Goal: Information Seeking & Learning: Compare options

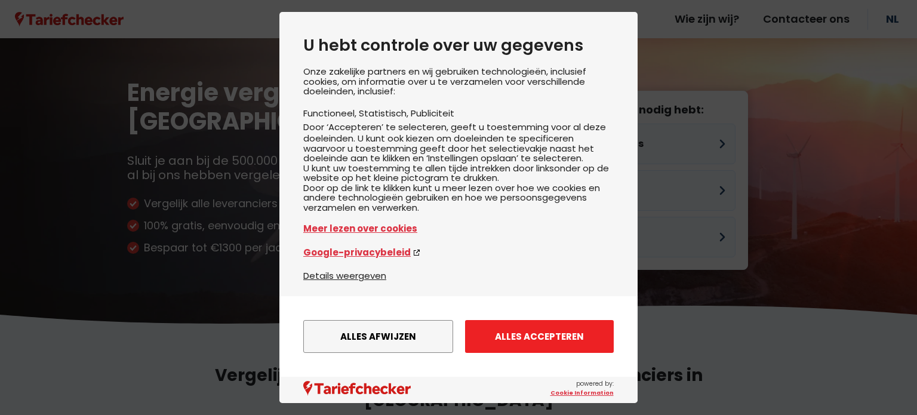
click at [512, 344] on button "Alles accepteren" at bounding box center [539, 336] width 149 height 33
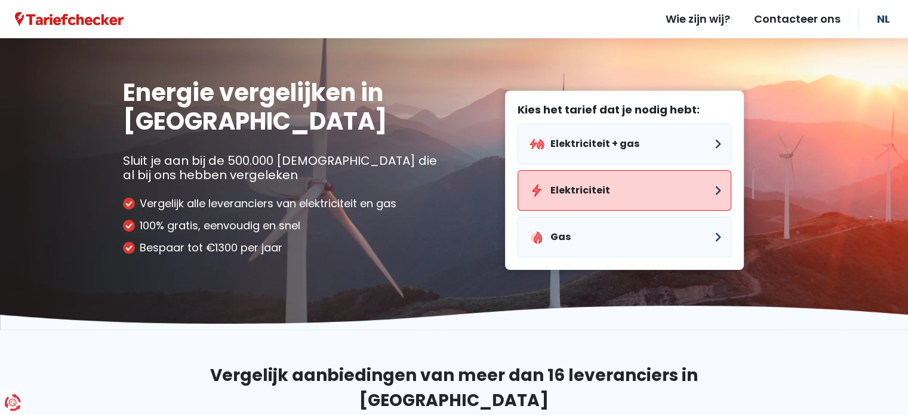
click at [571, 188] on button "Elektriciteit" at bounding box center [624, 190] width 214 height 41
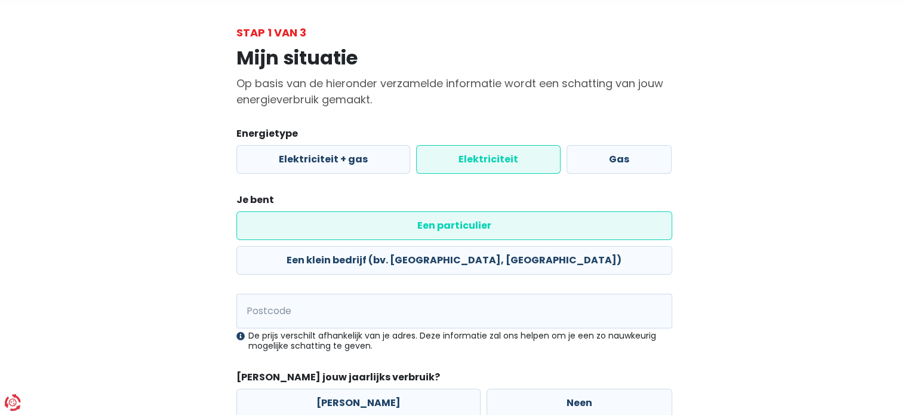
scroll to position [112, 0]
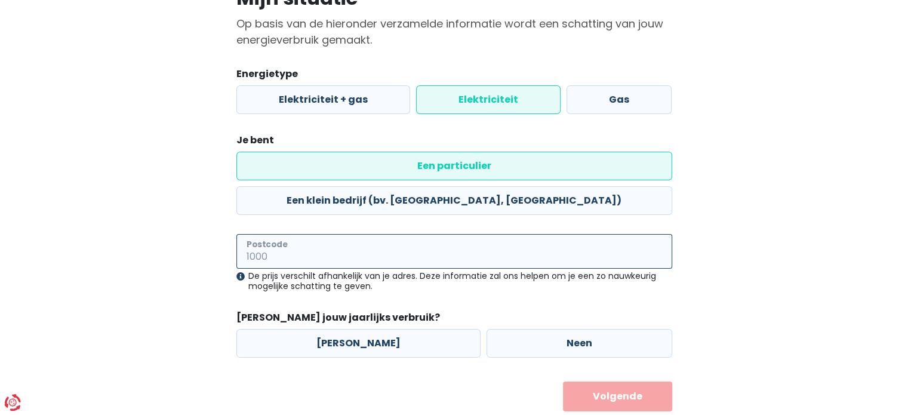
click at [370, 234] on input "Postcode" at bounding box center [454, 251] width 436 height 35
type input "8210"
click at [380, 329] on label "Ja" at bounding box center [358, 343] width 244 height 29
click at [380, 329] on input "Ja" at bounding box center [358, 343] width 244 height 29
radio input "true"
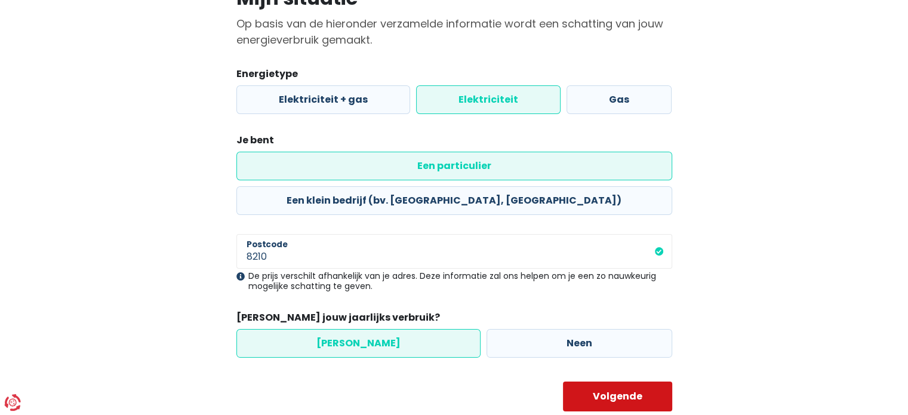
click at [628, 381] on button "Volgende" at bounding box center [617, 396] width 109 height 30
select select
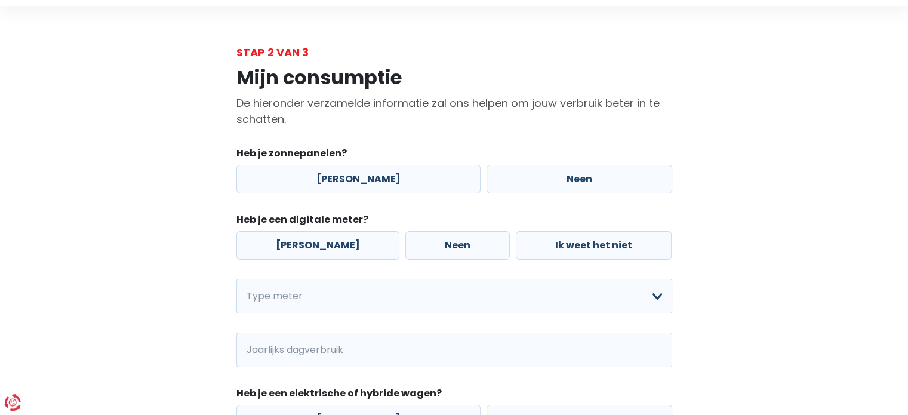
scroll to position [60, 0]
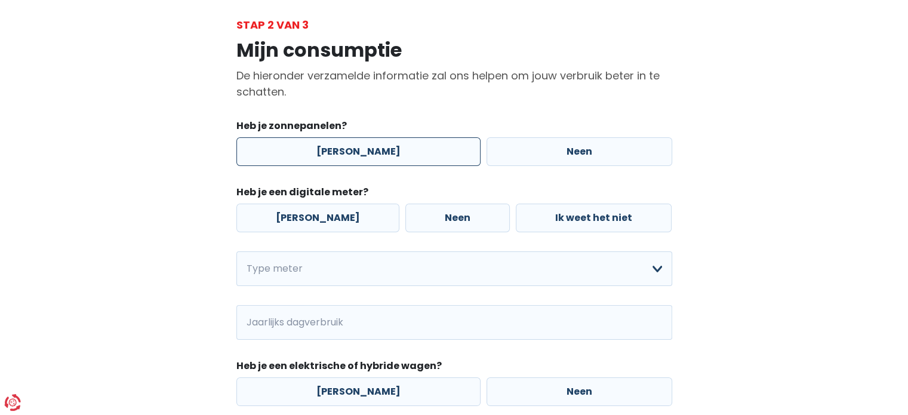
click at [358, 149] on label "Ja" at bounding box center [358, 151] width 244 height 29
click at [358, 149] on input "Ja" at bounding box center [358, 151] width 244 height 29
radio input "true"
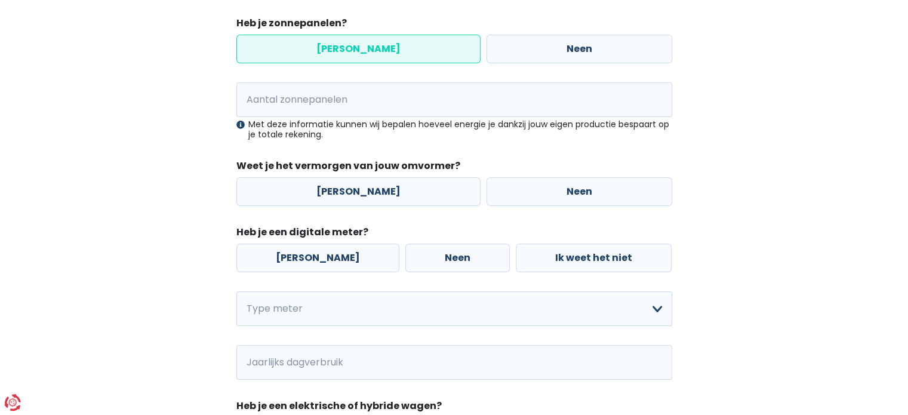
scroll to position [119, 0]
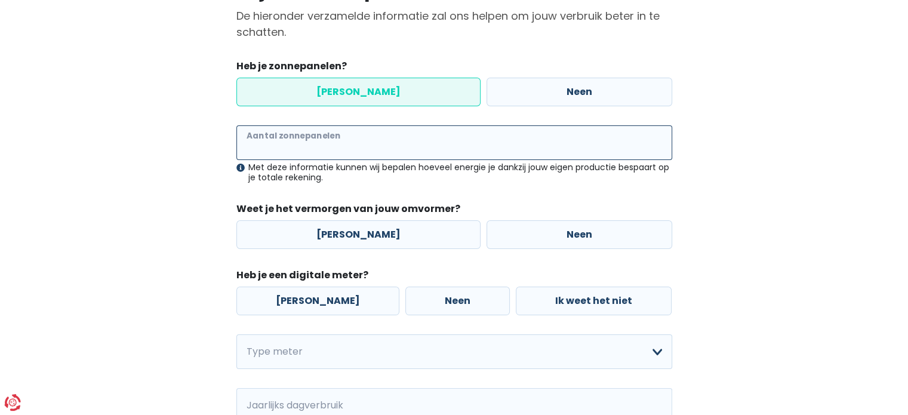
click at [347, 146] on input "Aantal zonnepanelen" at bounding box center [454, 142] width 436 height 35
type input "12"
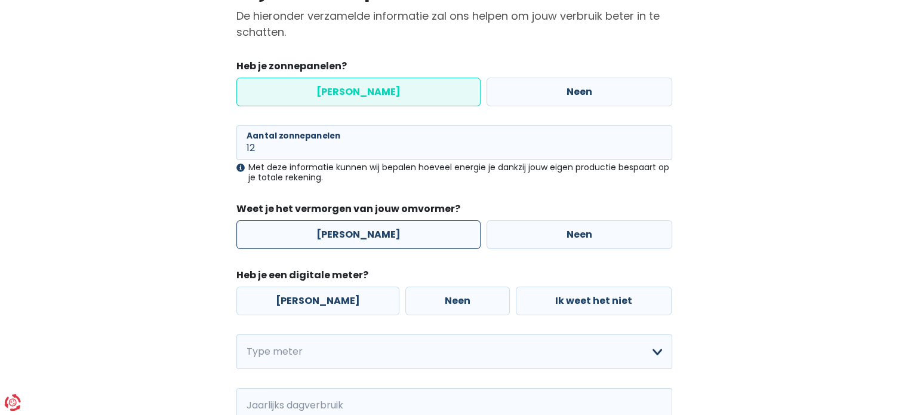
click at [354, 232] on label "Ja" at bounding box center [358, 234] width 244 height 29
click at [354, 232] on input "Ja" at bounding box center [358, 234] width 244 height 29
radio input "true"
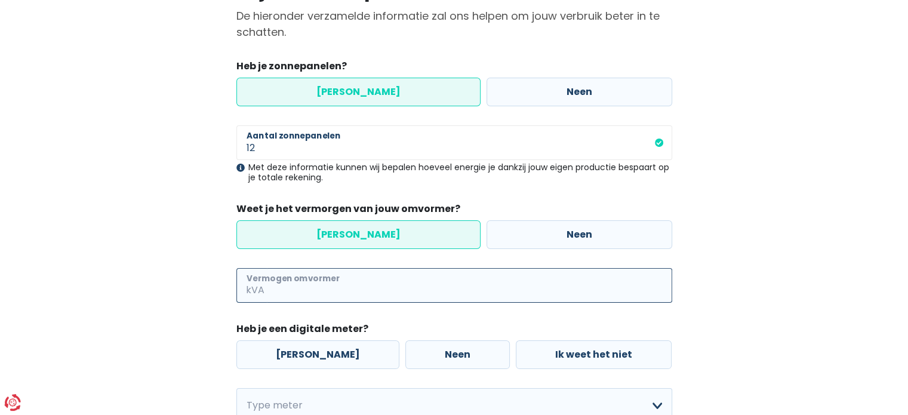
click at [374, 291] on input "Vermogen omvormer" at bounding box center [469, 285] width 405 height 35
type input "3"
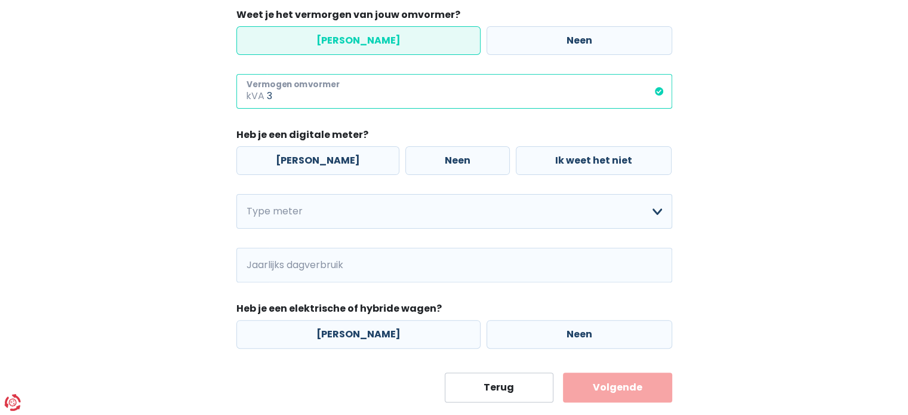
scroll to position [339, 0]
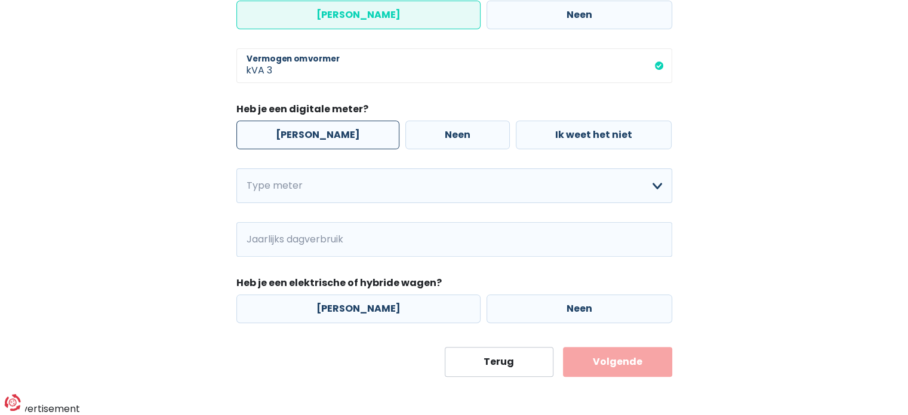
click at [300, 138] on label "Ja" at bounding box center [317, 135] width 163 height 29
click at [300, 138] on input "Ja" at bounding box center [317, 135] width 163 height 29
radio input "true"
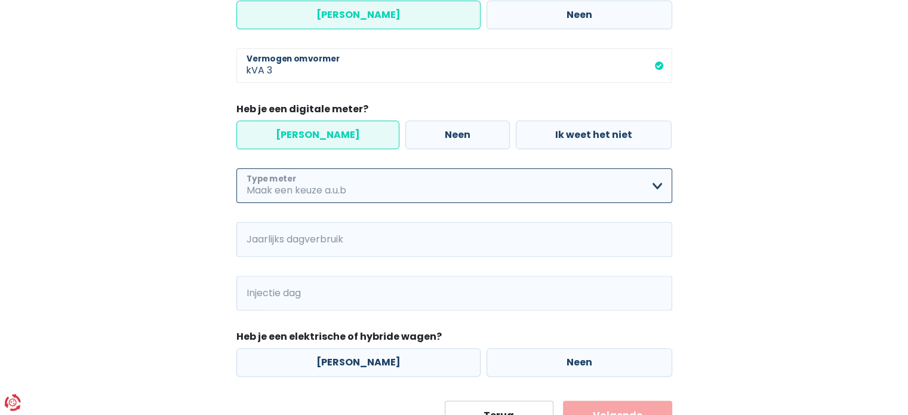
click at [331, 189] on select "Enkelvoudig Tweevoudig Enkelvoudig + uitsluitend nachttarief Tweevoudig + uitsl…" at bounding box center [454, 185] width 436 height 35
select select "day_night_bi_hourly"
click at [236, 168] on select "Enkelvoudig Tweevoudig Enkelvoudig + uitsluitend nachttarief Tweevoudig + uitsl…" at bounding box center [454, 185] width 436 height 35
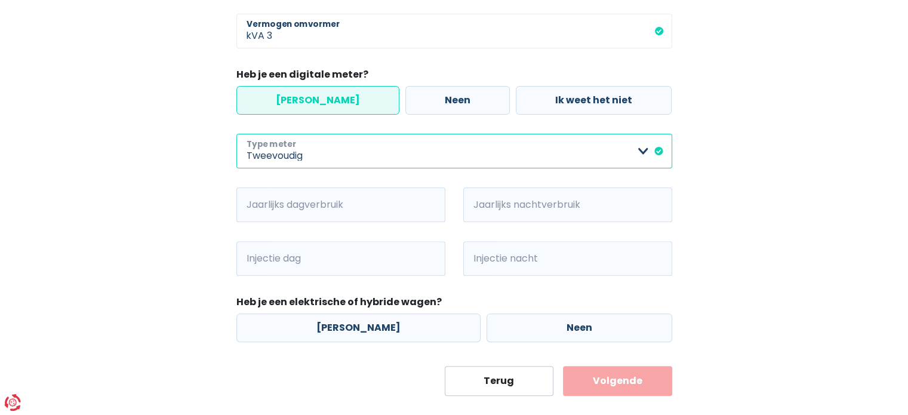
scroll to position [393, 0]
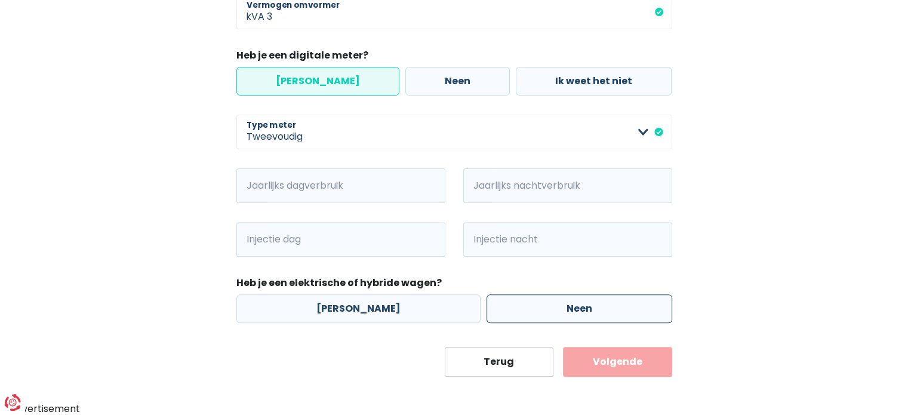
click at [486, 298] on label "Neen" at bounding box center [579, 308] width 186 height 29
click at [486, 298] on input "Neen" at bounding box center [579, 308] width 186 height 29
radio input "true"
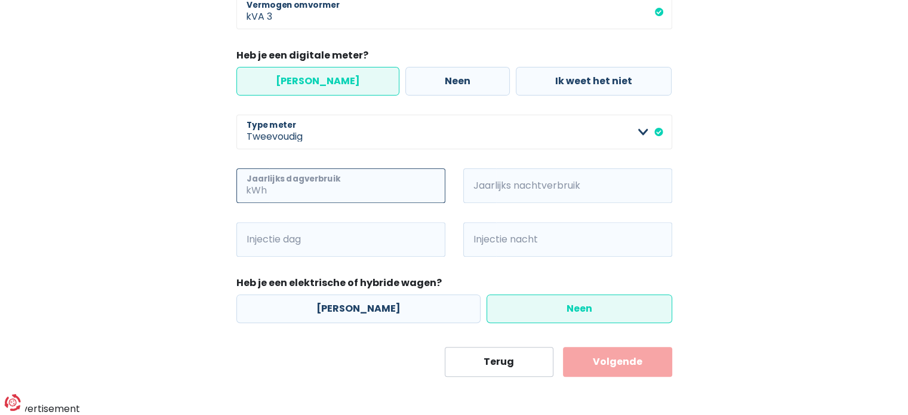
click at [363, 192] on input "Jaarlijks dagverbruik" at bounding box center [357, 185] width 176 height 35
type input "1557"
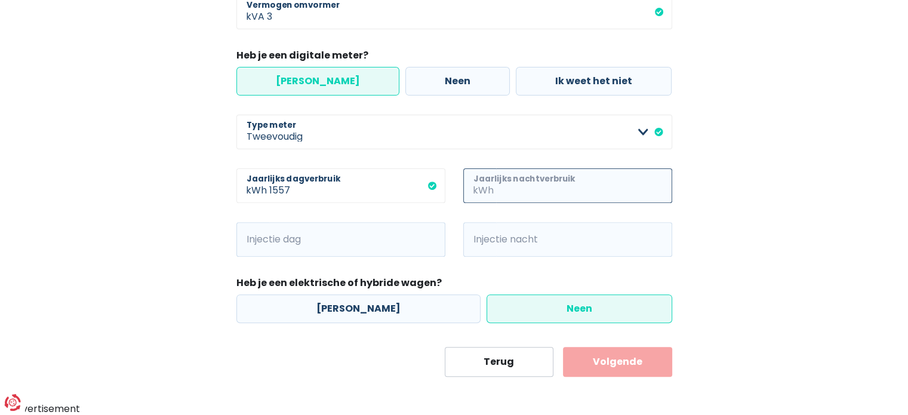
click at [564, 190] on input "Jaarlijks nachtverbruik" at bounding box center [584, 185] width 176 height 35
type input "1410"
click at [392, 231] on input "Injectie dag" at bounding box center [357, 239] width 176 height 35
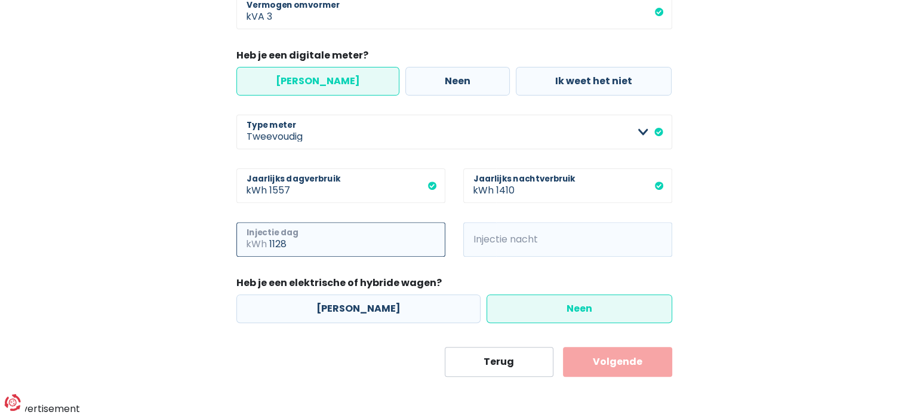
type input "1128"
click at [559, 237] on input "Injectie nacht" at bounding box center [584, 239] width 176 height 35
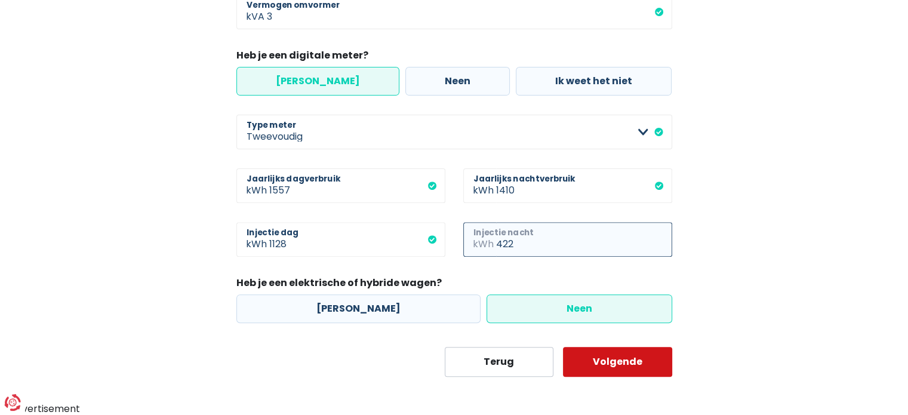
type input "422"
click at [635, 366] on button "Volgende" at bounding box center [617, 362] width 109 height 30
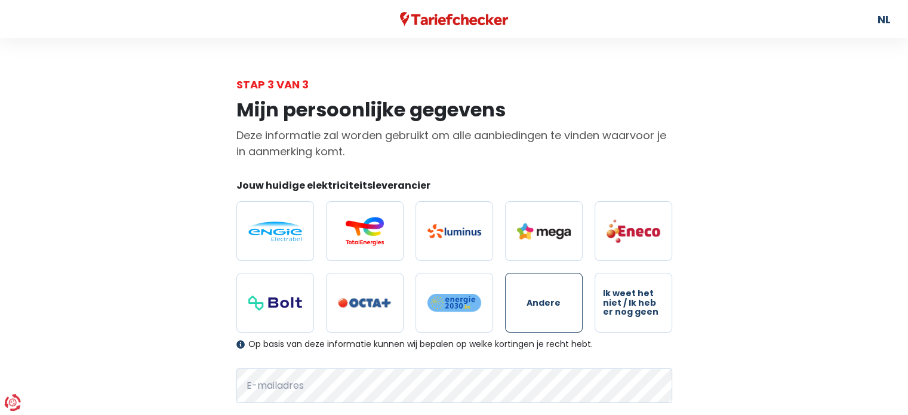
click at [548, 307] on span "Andere" at bounding box center [543, 302] width 34 height 9
click at [548, 307] on input "Andere" at bounding box center [544, 303] width 78 height 60
radio input "true"
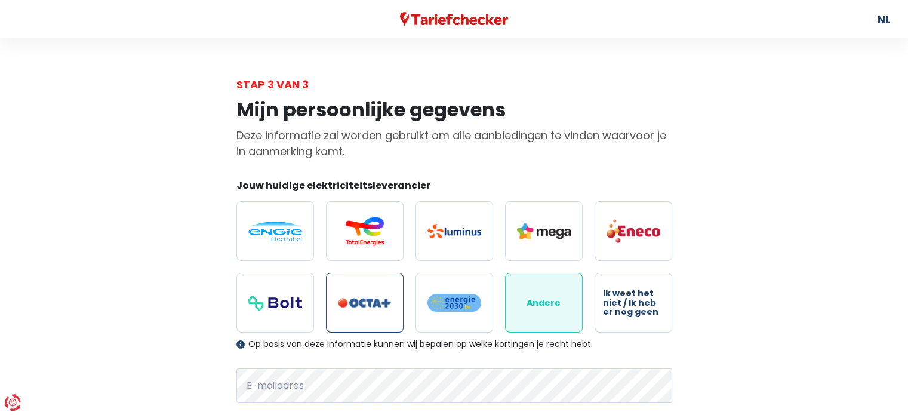
scroll to position [119, 0]
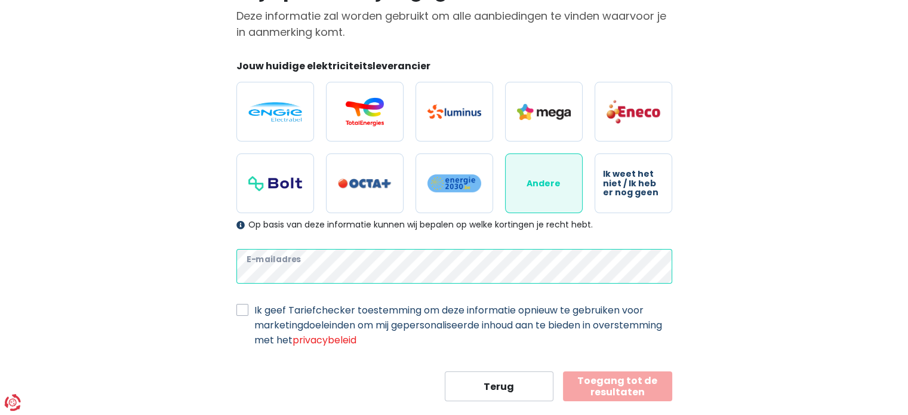
click at [33, 229] on main "Stap 3 van 3 Mijn persoonlijke gegevens Deze informatie zal worden gebruikt om …" at bounding box center [454, 179] width 908 height 444
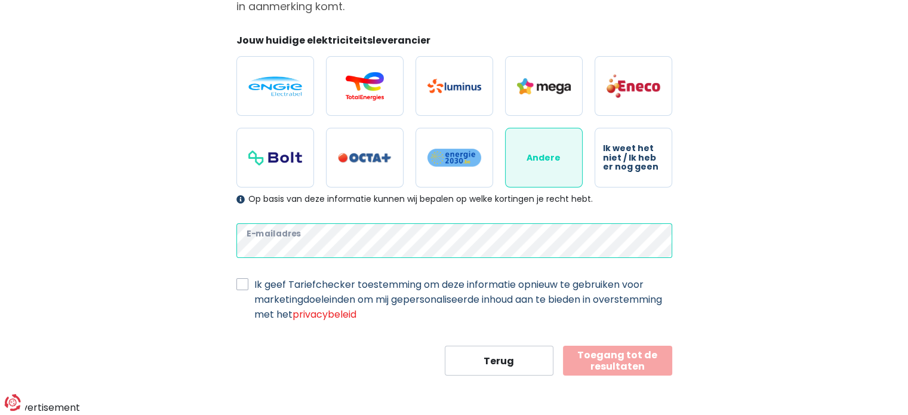
scroll to position [142, 0]
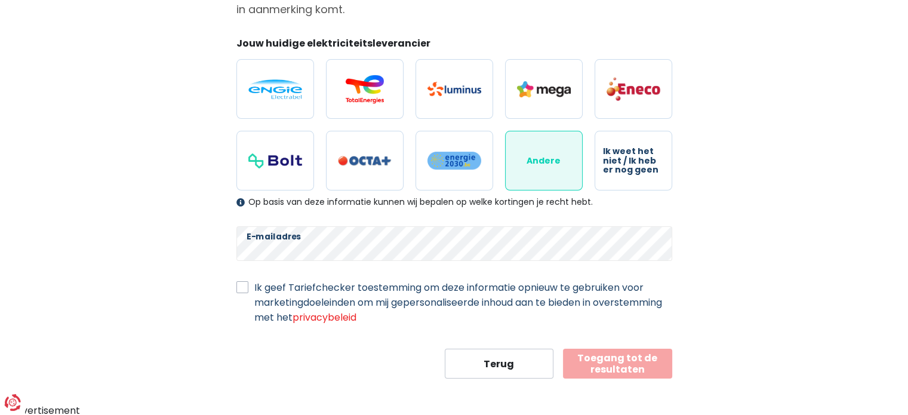
click at [249, 286] on div "Ik geef Tariefchecker toestemming om deze informatie opnieuw te gebruiken voor …" at bounding box center [454, 302] width 436 height 45
click at [254, 291] on label "Ik geef Tariefchecker toestemming om deze informatie opnieuw te gebruiken voor …" at bounding box center [463, 302] width 418 height 45
click at [245, 291] on input "Ik geef Tariefchecker toestemming om deze informatie opnieuw te gebruiken voor …" at bounding box center [242, 286] width 12 height 12
checkbox input "true"
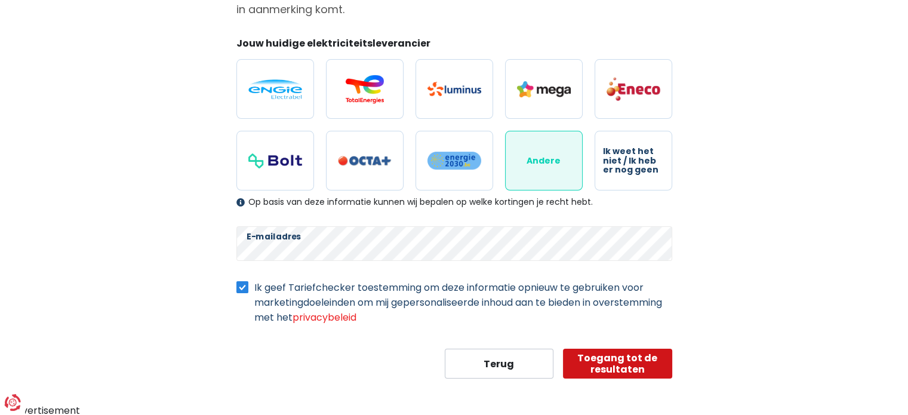
click at [627, 361] on button "Toegang tot de resultaten" at bounding box center [617, 363] width 109 height 30
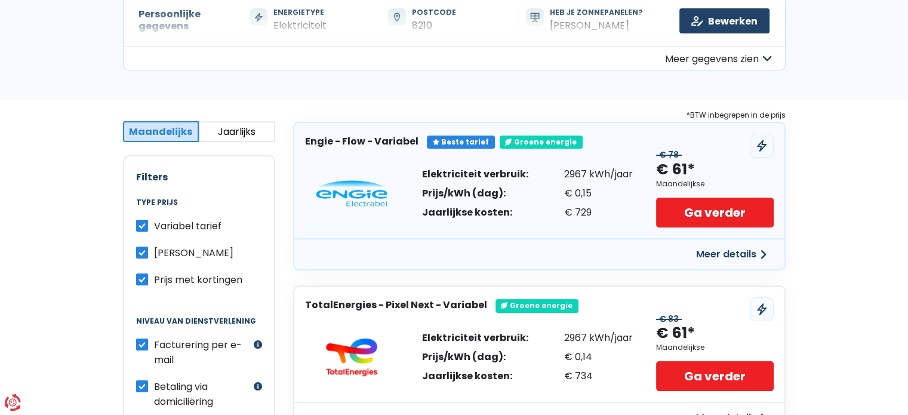
scroll to position [60, 0]
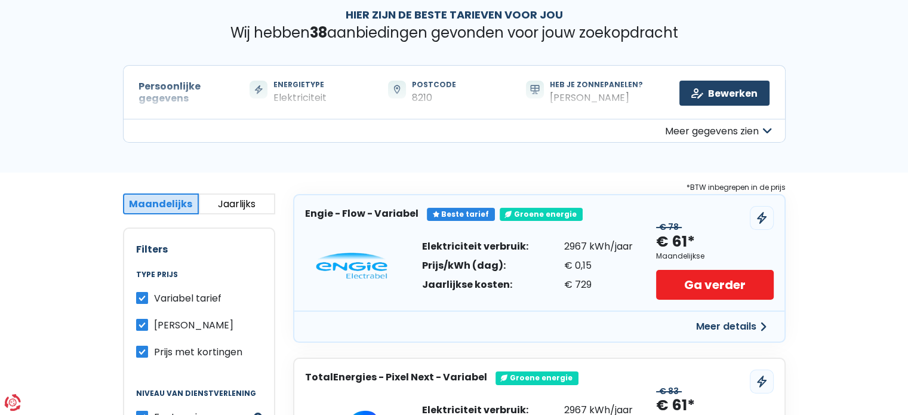
click at [230, 205] on button "Jaarlijks" at bounding box center [237, 203] width 76 height 21
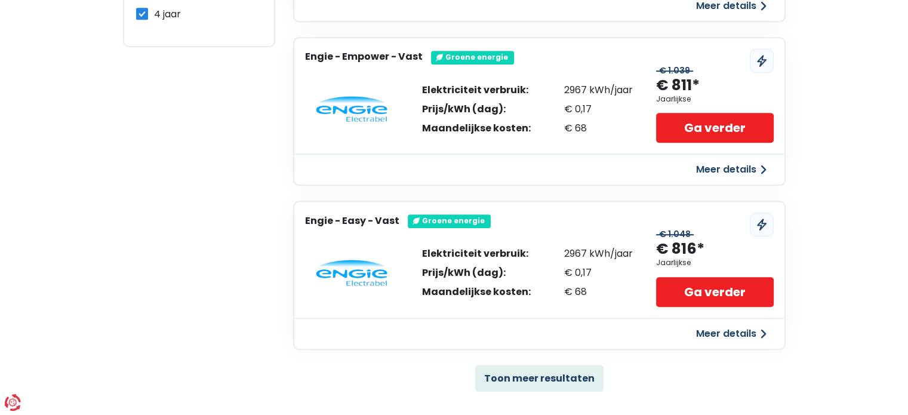
scroll to position [866, 0]
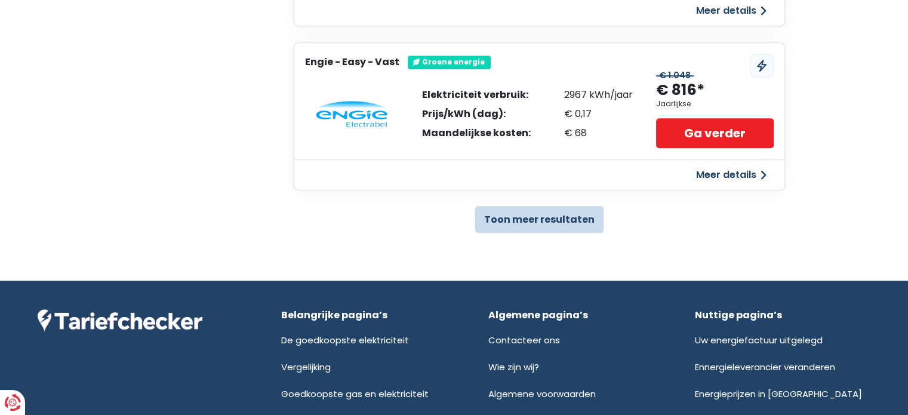
click at [495, 222] on button "Toon meer resultaten" at bounding box center [539, 219] width 128 height 27
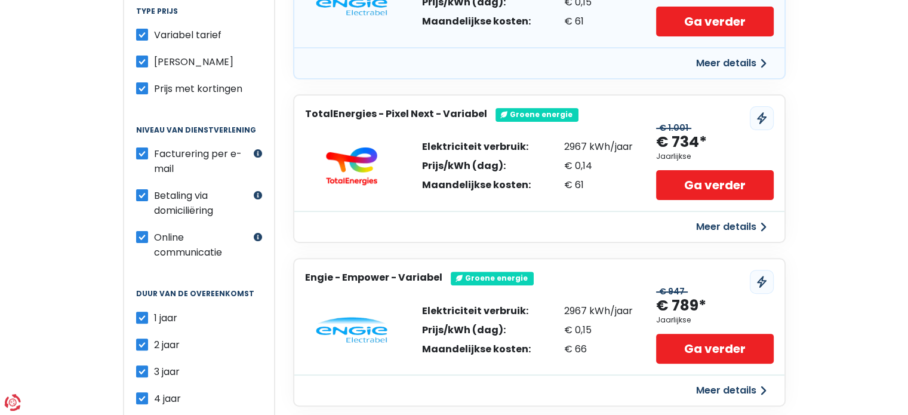
scroll to position [209, 0]
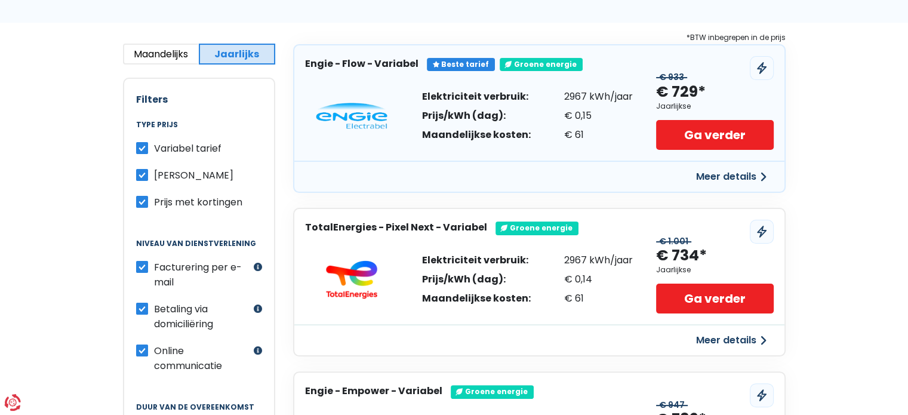
click at [152, 50] on button "Maandelijks" at bounding box center [161, 54] width 76 height 21
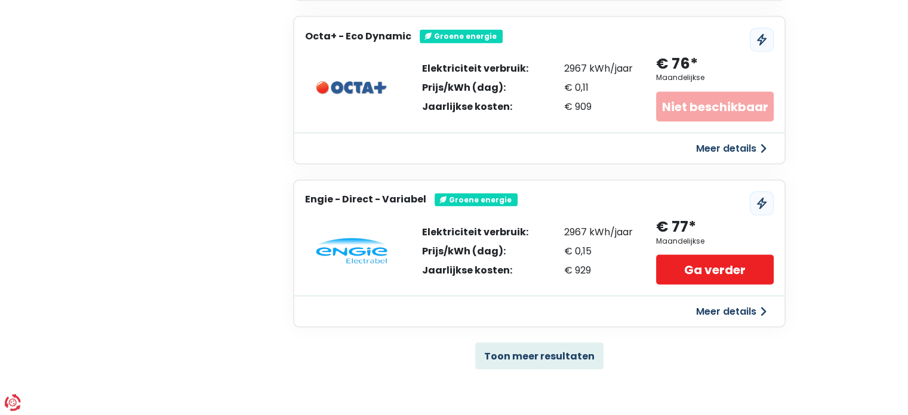
scroll to position [2358, 0]
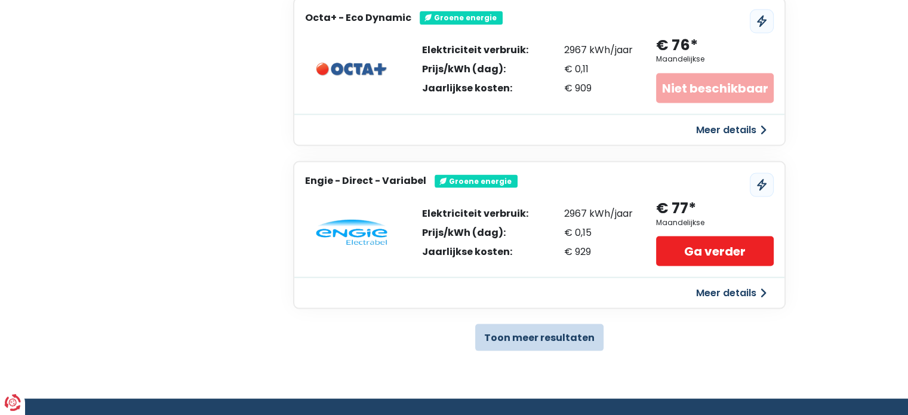
click at [523, 324] on button "Toon meer resultaten" at bounding box center [539, 337] width 128 height 27
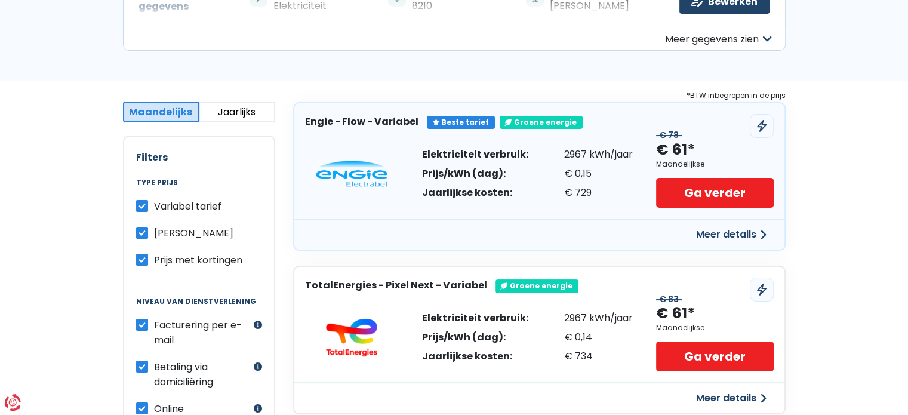
scroll to position [0, 0]
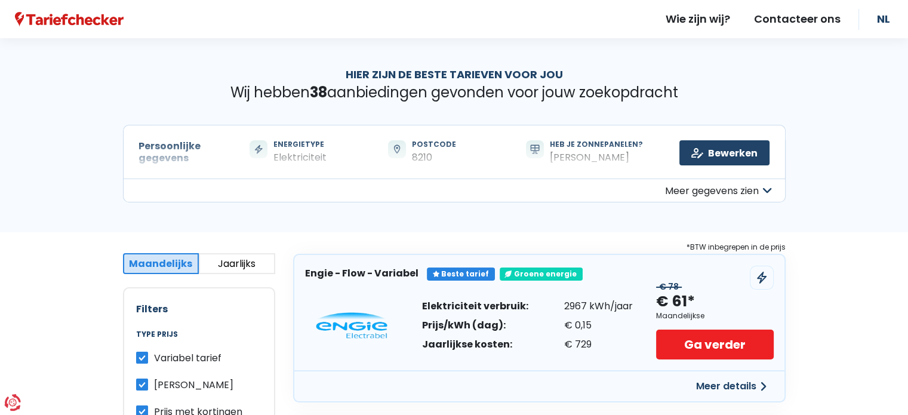
click at [759, 189] on button "Meer gegevens zien" at bounding box center [454, 190] width 662 height 24
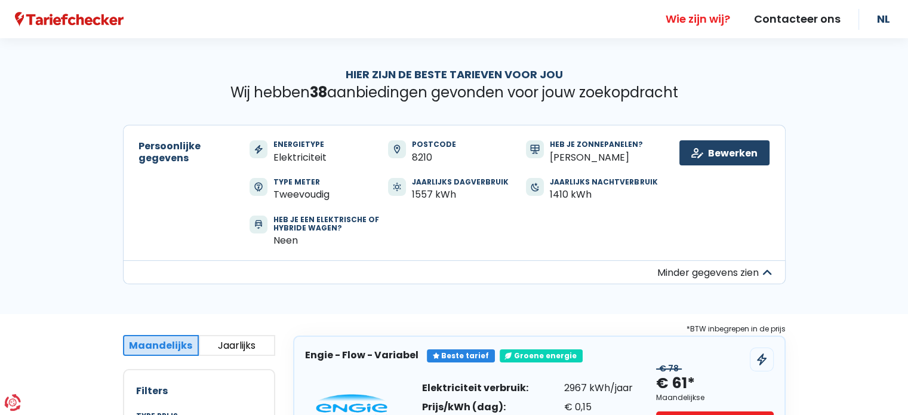
click at [720, 22] on link "Wie zijn wij?" at bounding box center [697, 19] width 88 height 38
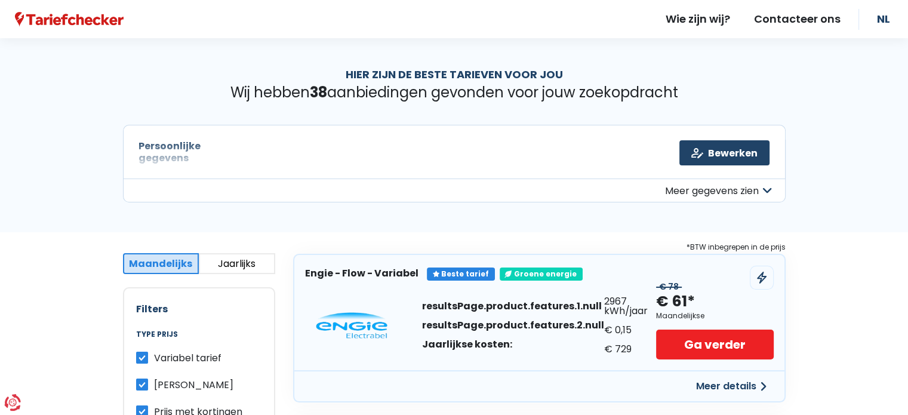
click at [758, 187] on button "Meer gegevens zien" at bounding box center [454, 190] width 662 height 24
